Goal: Task Accomplishment & Management: Use online tool/utility

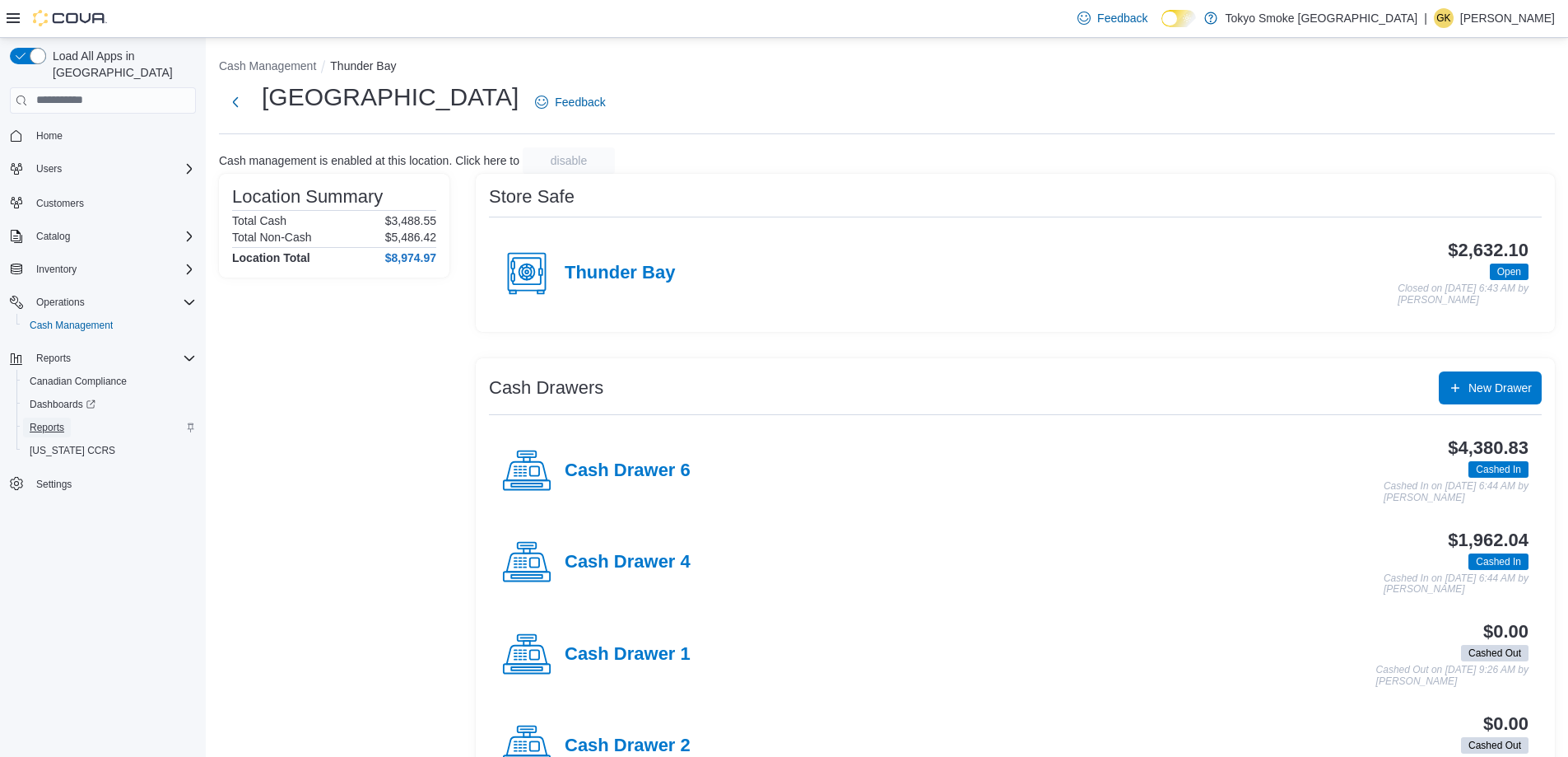
click at [61, 420] on span "Reports" at bounding box center [47, 427] width 34 height 13
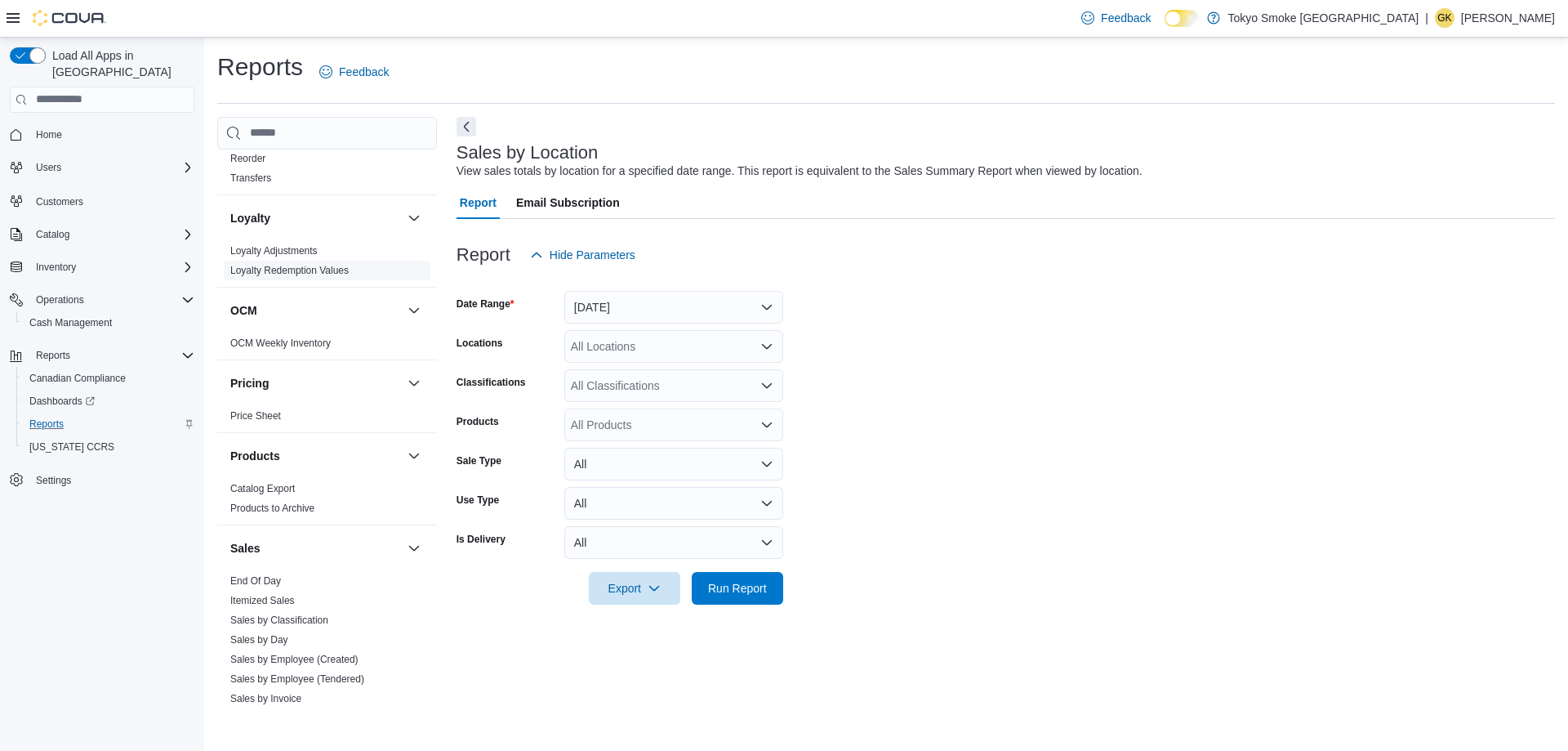
scroll to position [818, 0]
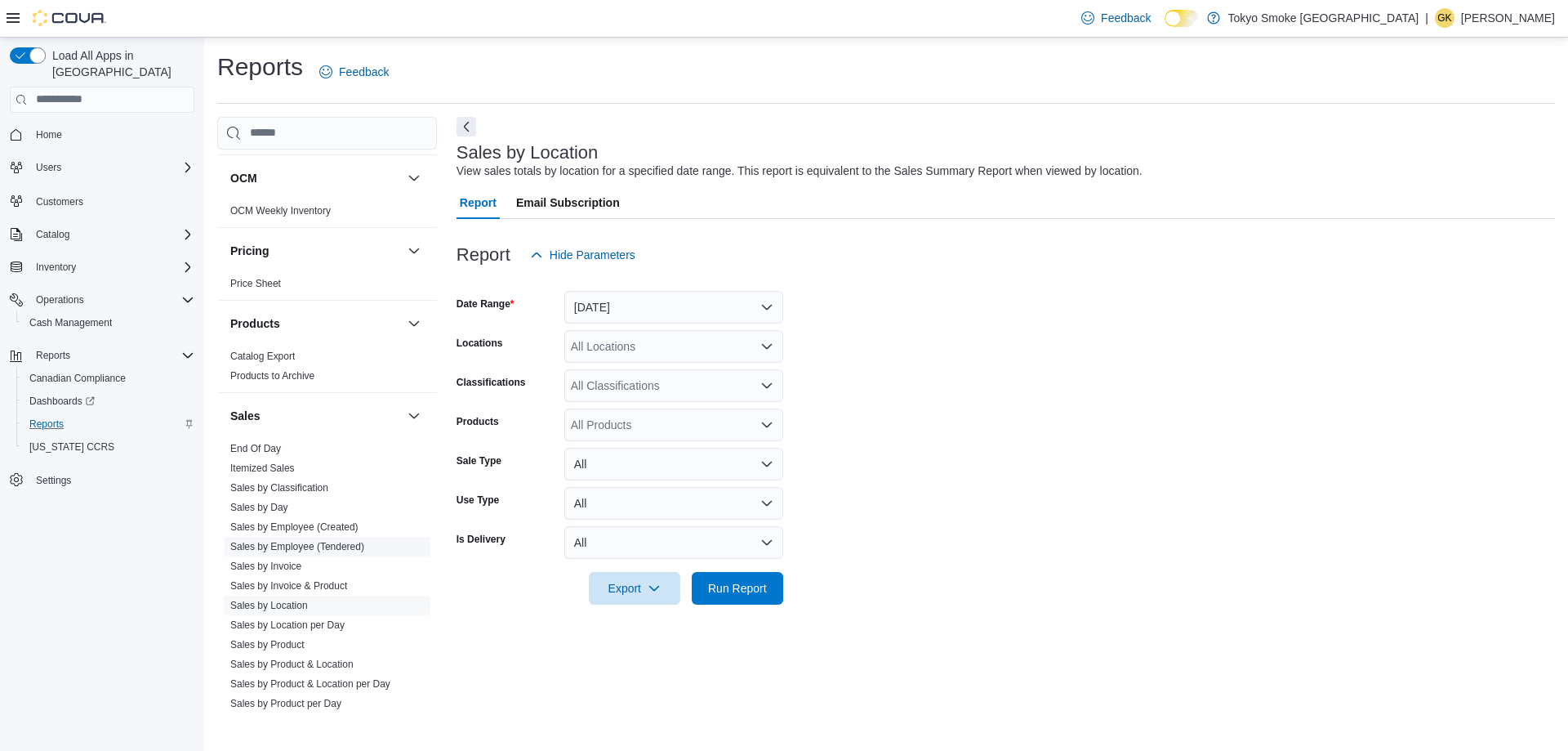
click at [336, 547] on link "Sales by Employee (Tendered)" at bounding box center [297, 547] width 134 height 11
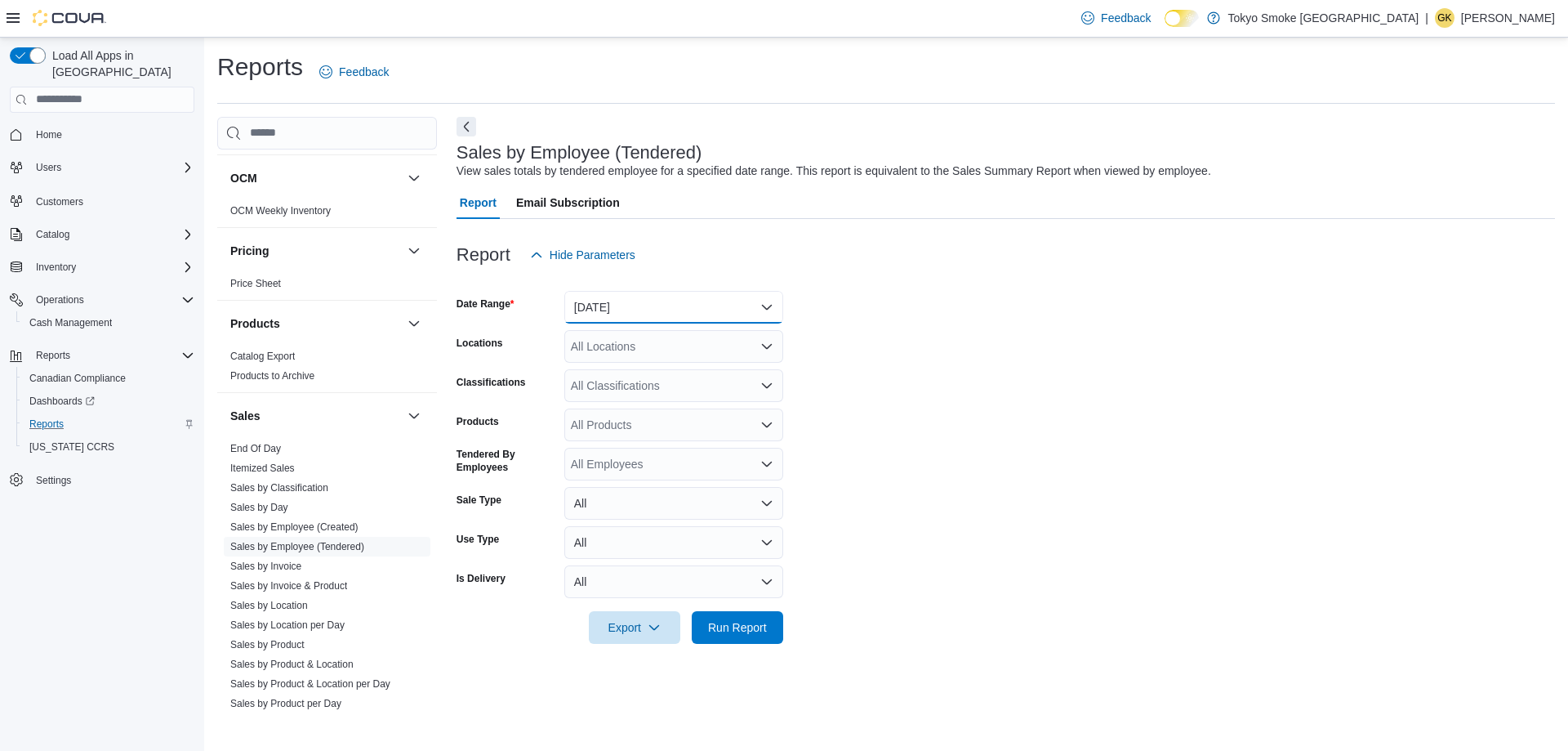
drag, startPoint x: 679, startPoint y: 295, endPoint x: 679, endPoint y: 307, distance: 12.0
click at [679, 295] on button "[DATE]" at bounding box center [674, 307] width 219 height 32
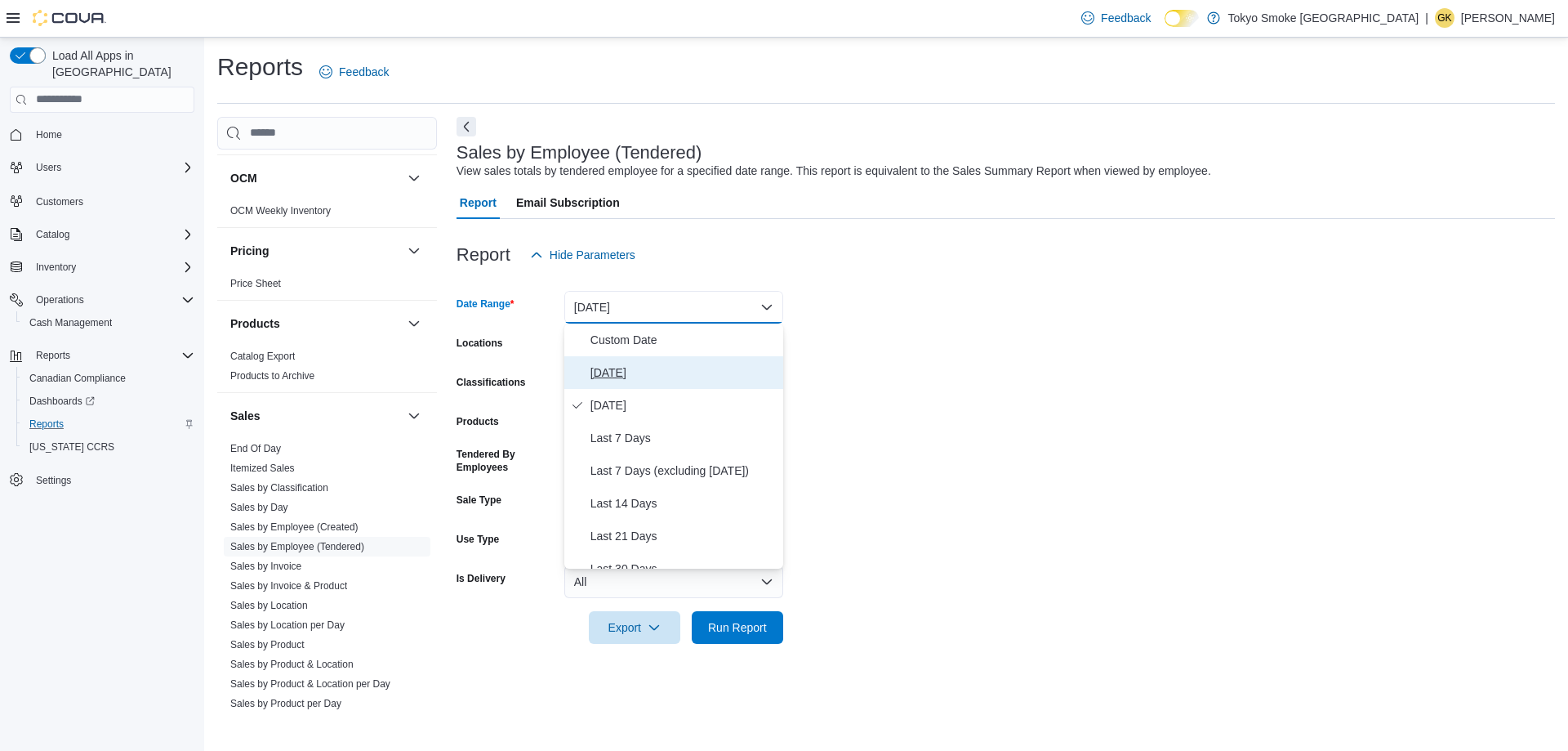
click at [594, 377] on span "[DATE]" at bounding box center [683, 372] width 186 height 19
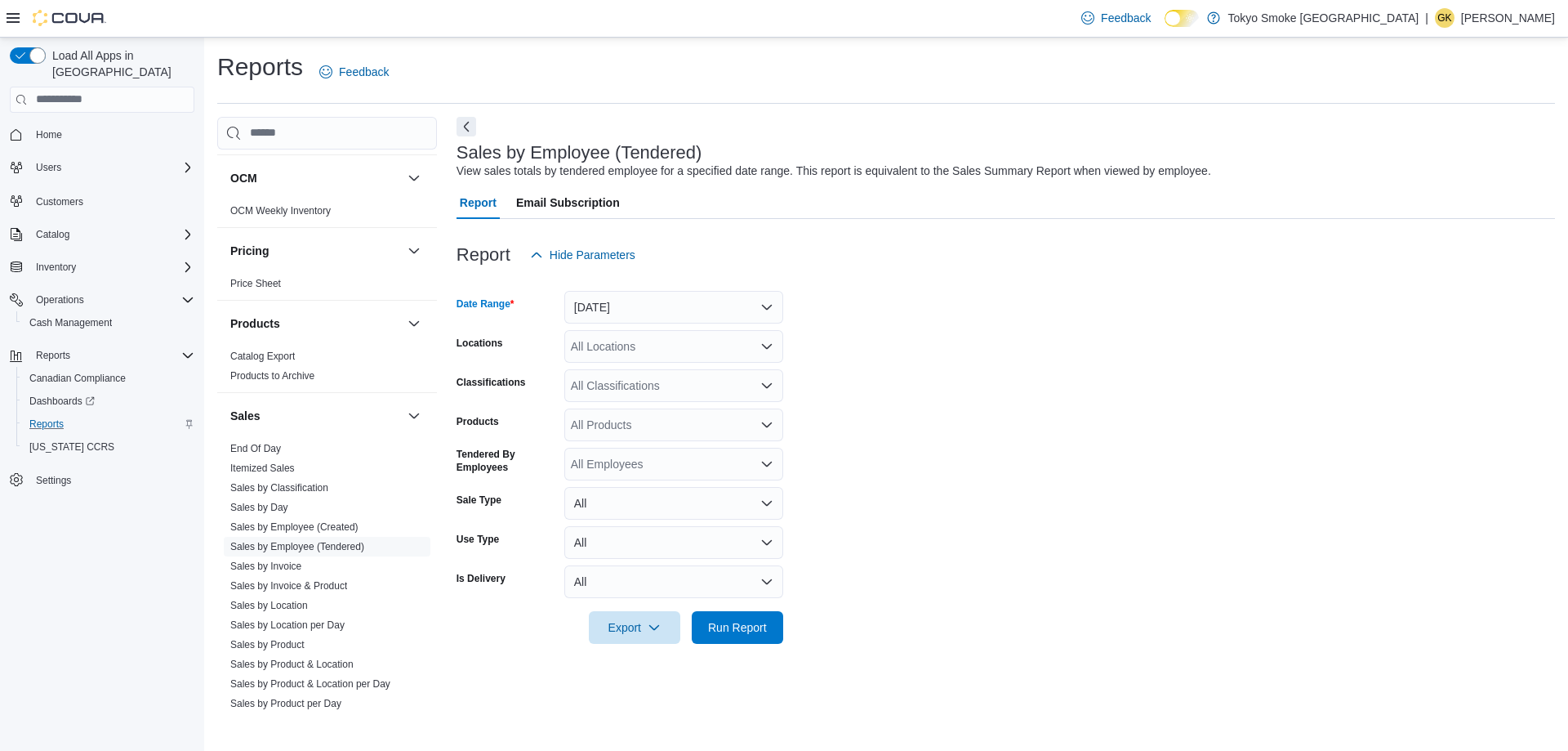
click at [636, 345] on div "All Locations" at bounding box center [674, 346] width 219 height 32
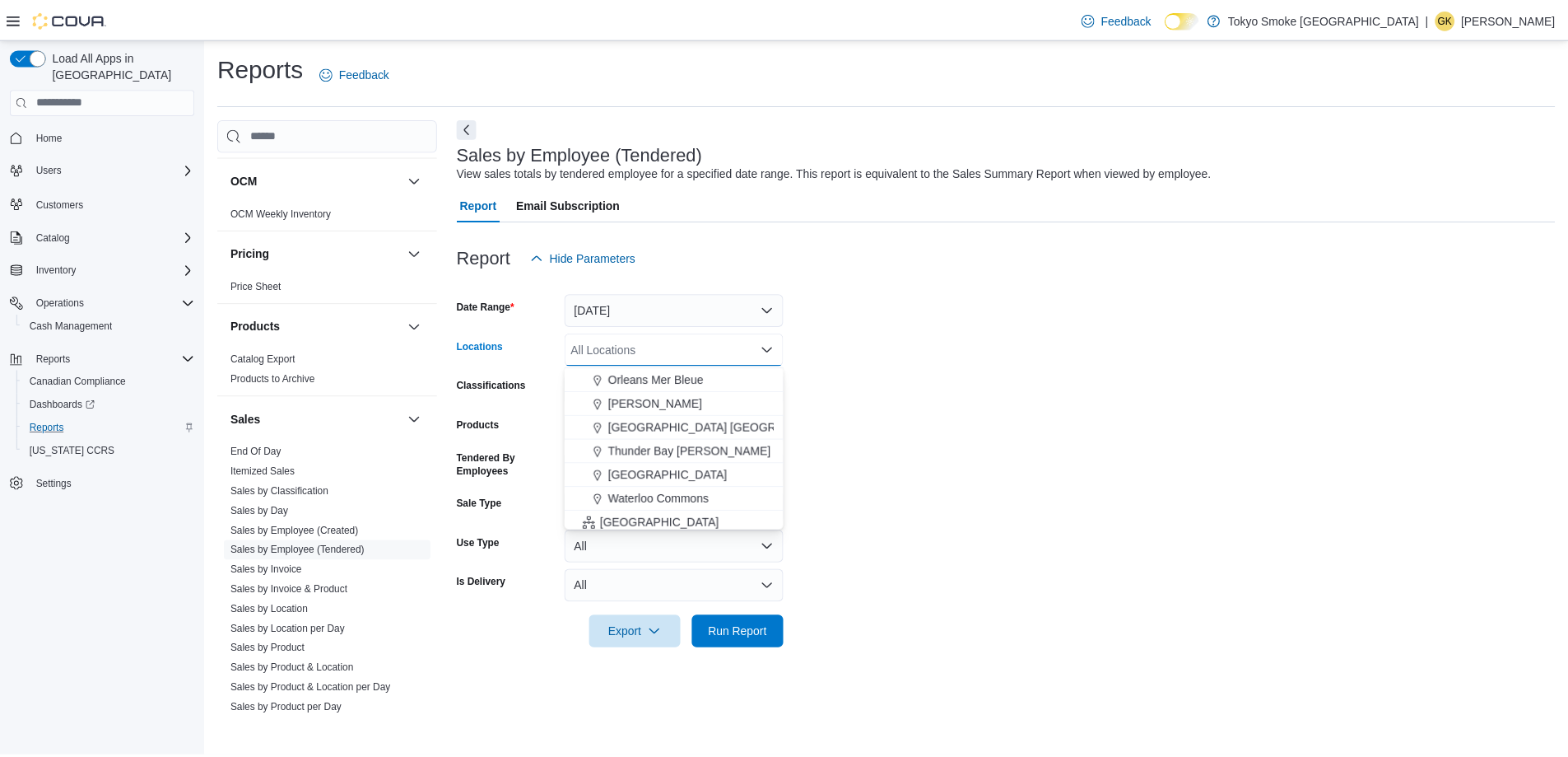
scroll to position [741, 0]
click at [725, 447] on span "[GEOGRAPHIC_DATA]" at bounding box center [672, 448] width 120 height 17
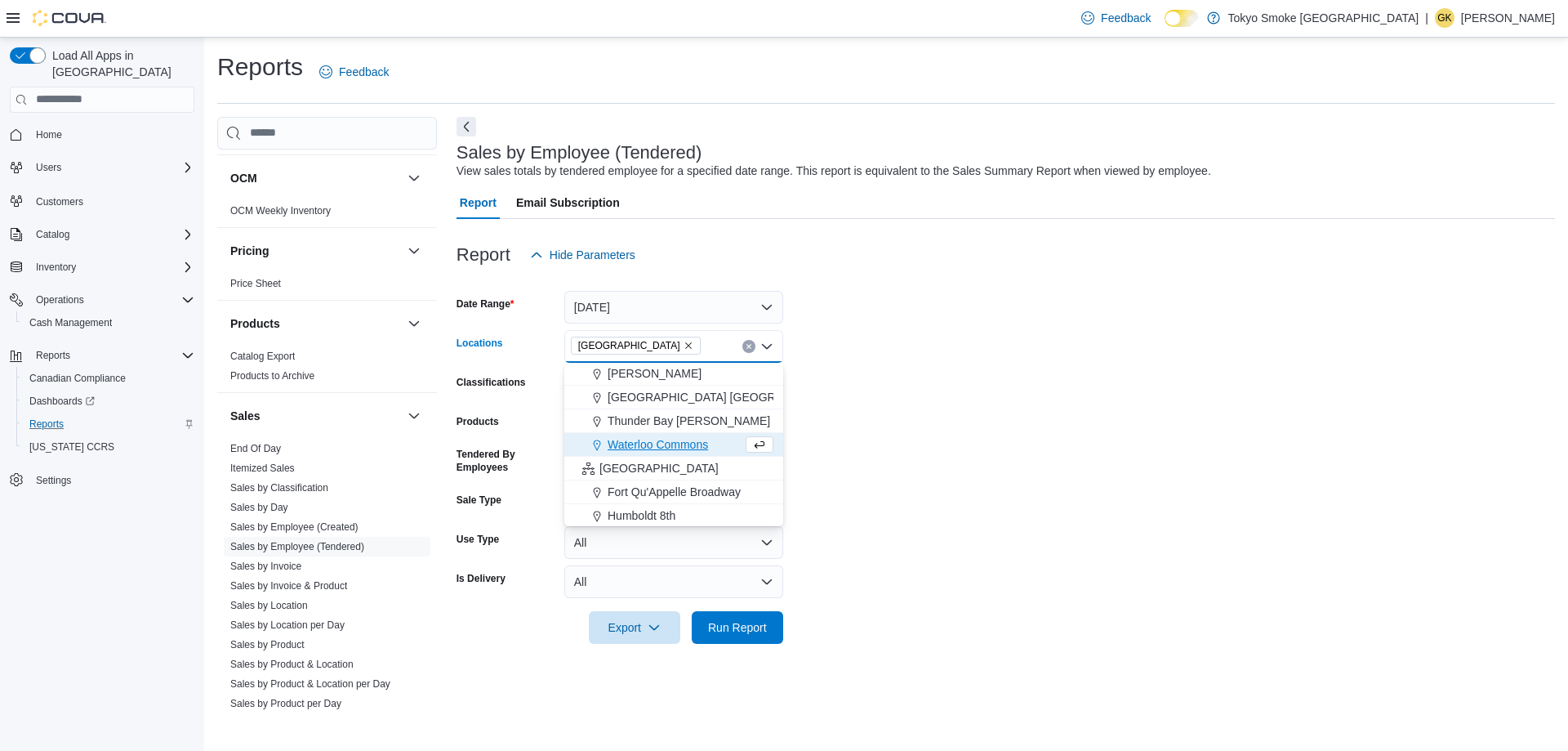
click at [1003, 447] on form "Date Range [DATE] Locations [GEOGRAPHIC_DATA] Combo box. Selected. [GEOGRAPHIC_…" at bounding box center [1006, 457] width 1098 height 373
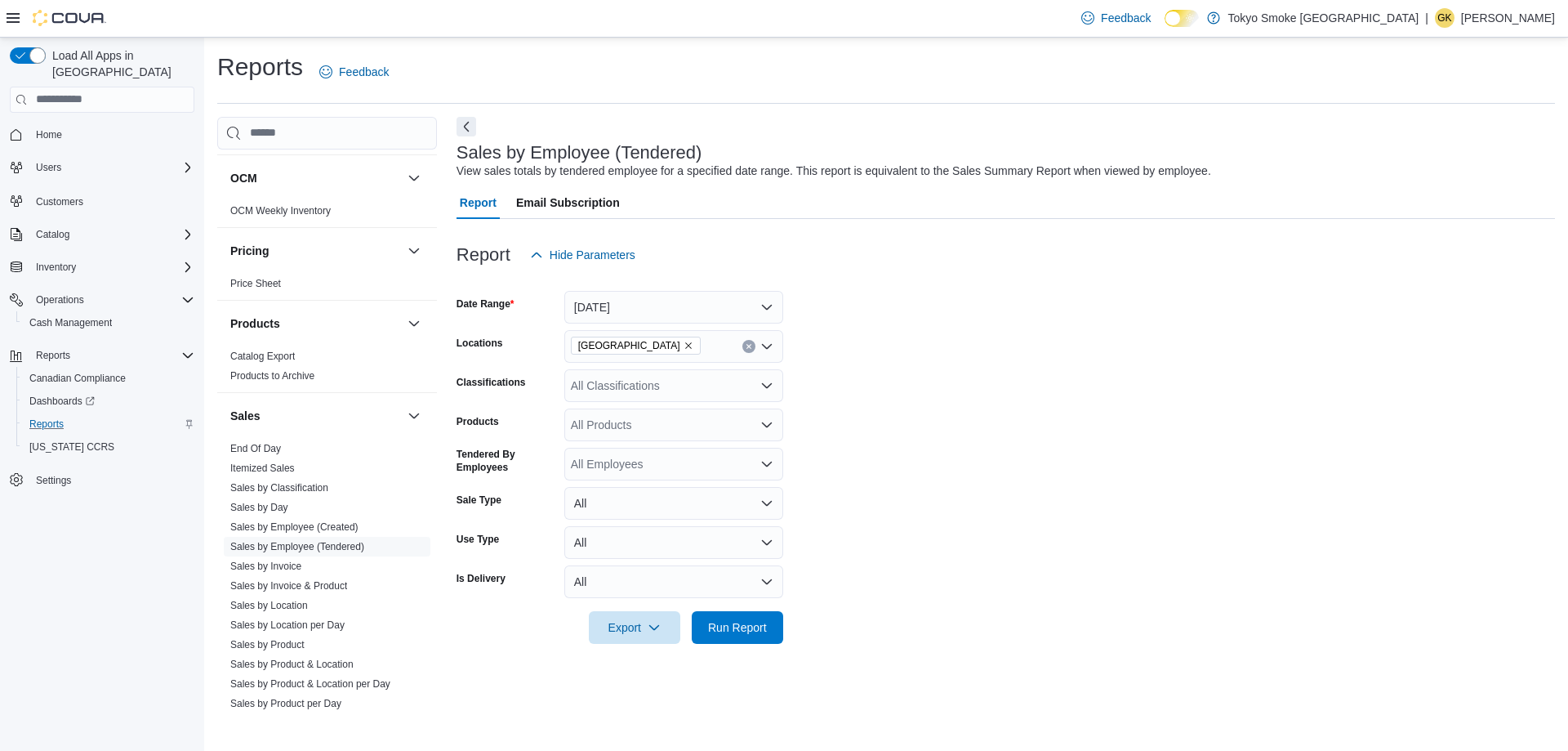
click at [726, 609] on div at bounding box center [1006, 605] width 1098 height 13
click at [733, 631] on span "Run Report" at bounding box center [738, 627] width 59 height 17
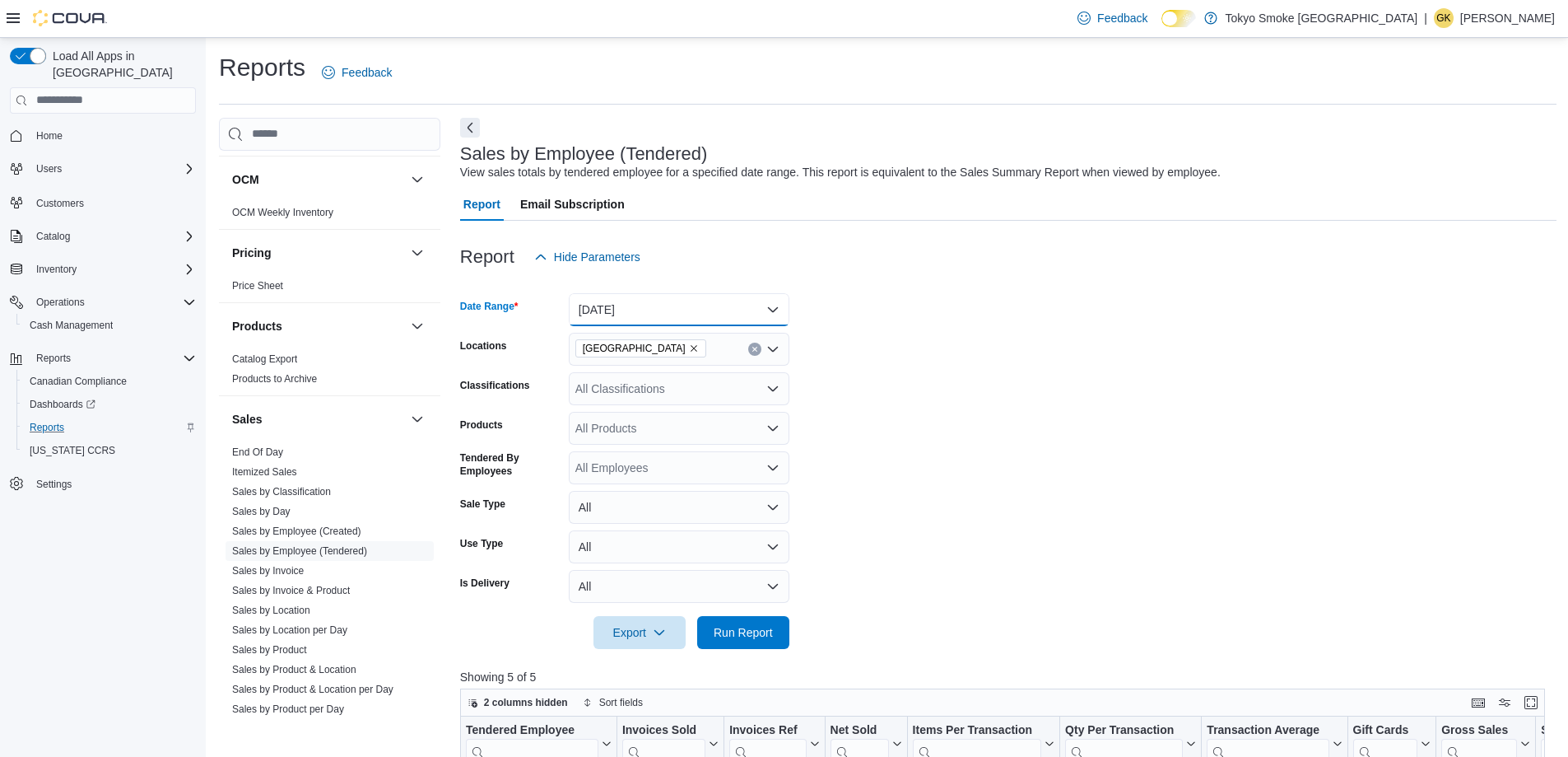
drag, startPoint x: 608, startPoint y: 313, endPoint x: 1035, endPoint y: 320, distance: 427.1
click at [608, 313] on button "[DATE]" at bounding box center [679, 310] width 221 height 33
click at [1096, 322] on form "Date Range [DATE] Locations [GEOGRAPHIC_DATA] Memorial Classifications All Clas…" at bounding box center [1008, 461] width 1097 height 376
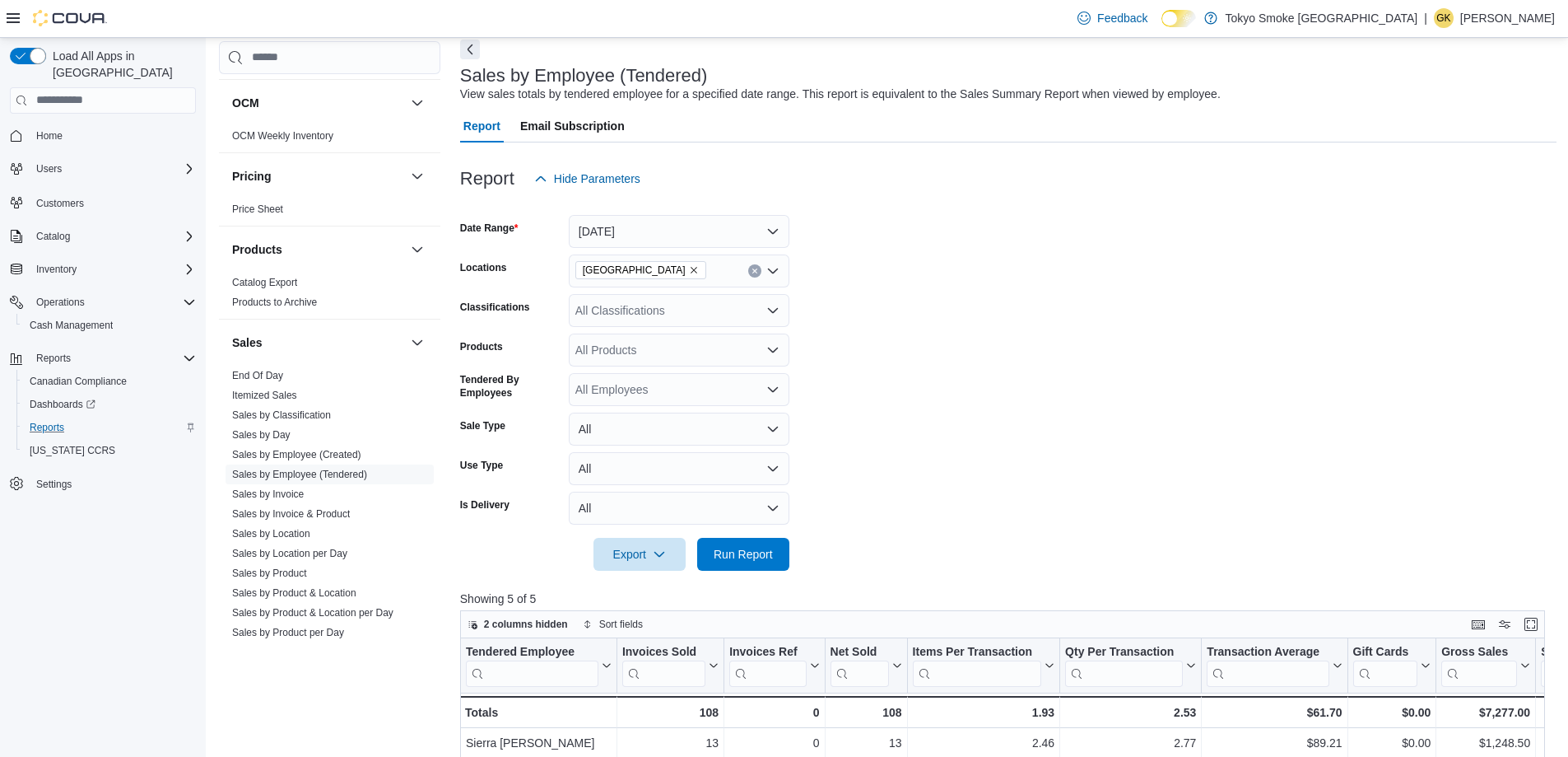
scroll to position [165, 0]
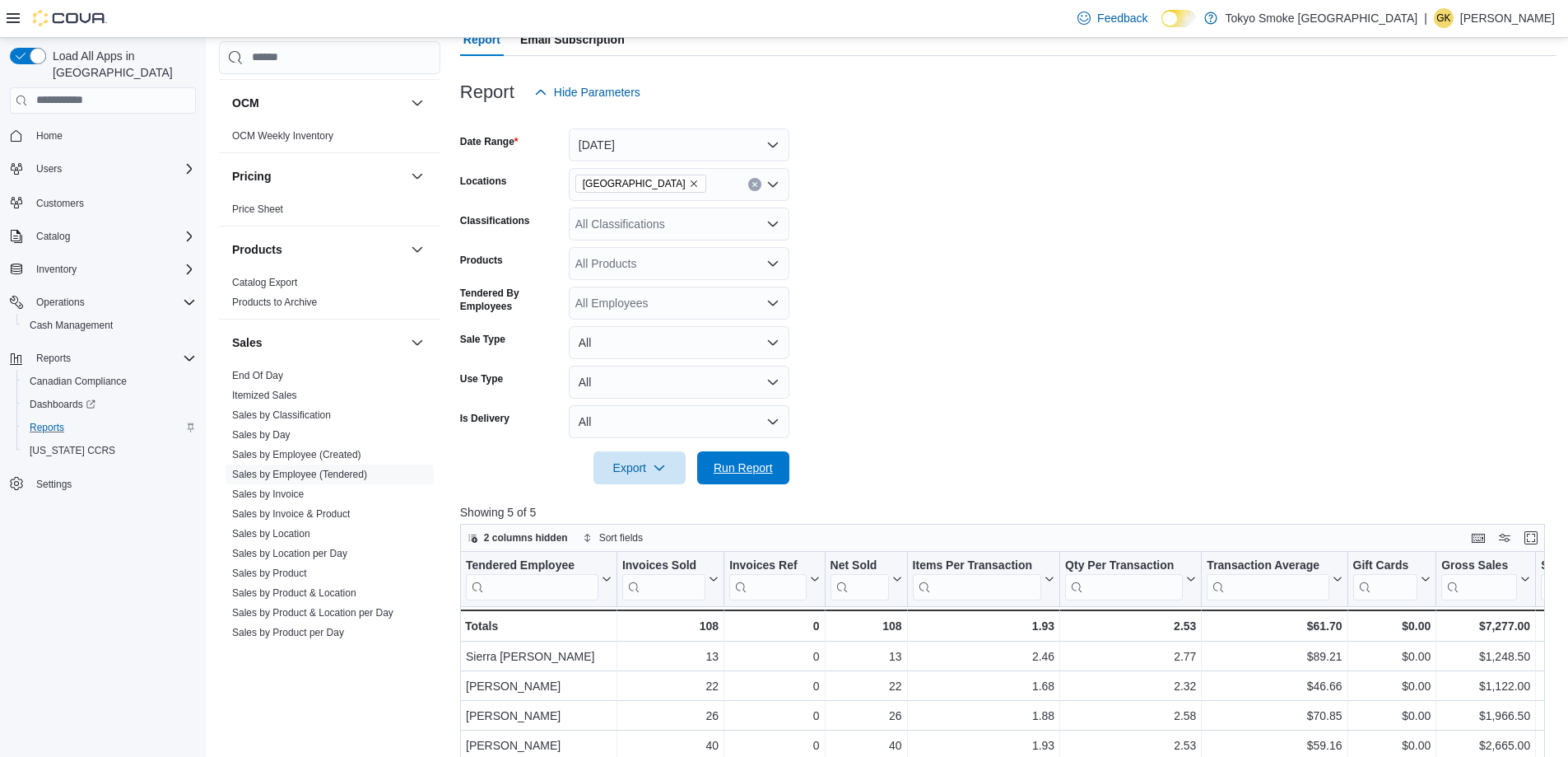
click at [714, 481] on span "Run Report" at bounding box center [743, 467] width 73 height 33
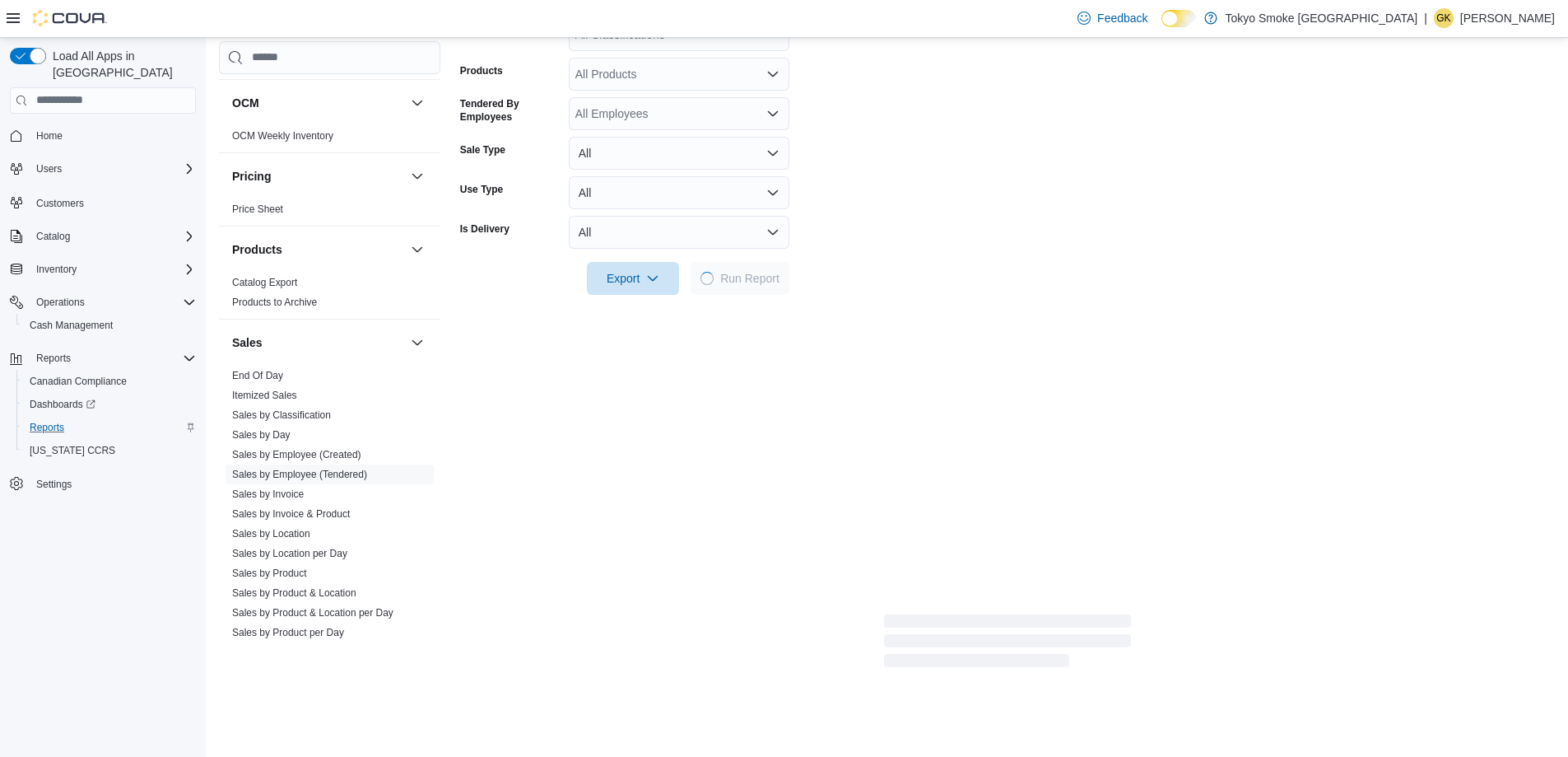
scroll to position [412, 0]
